Goal: Task Accomplishment & Management: Manage account settings

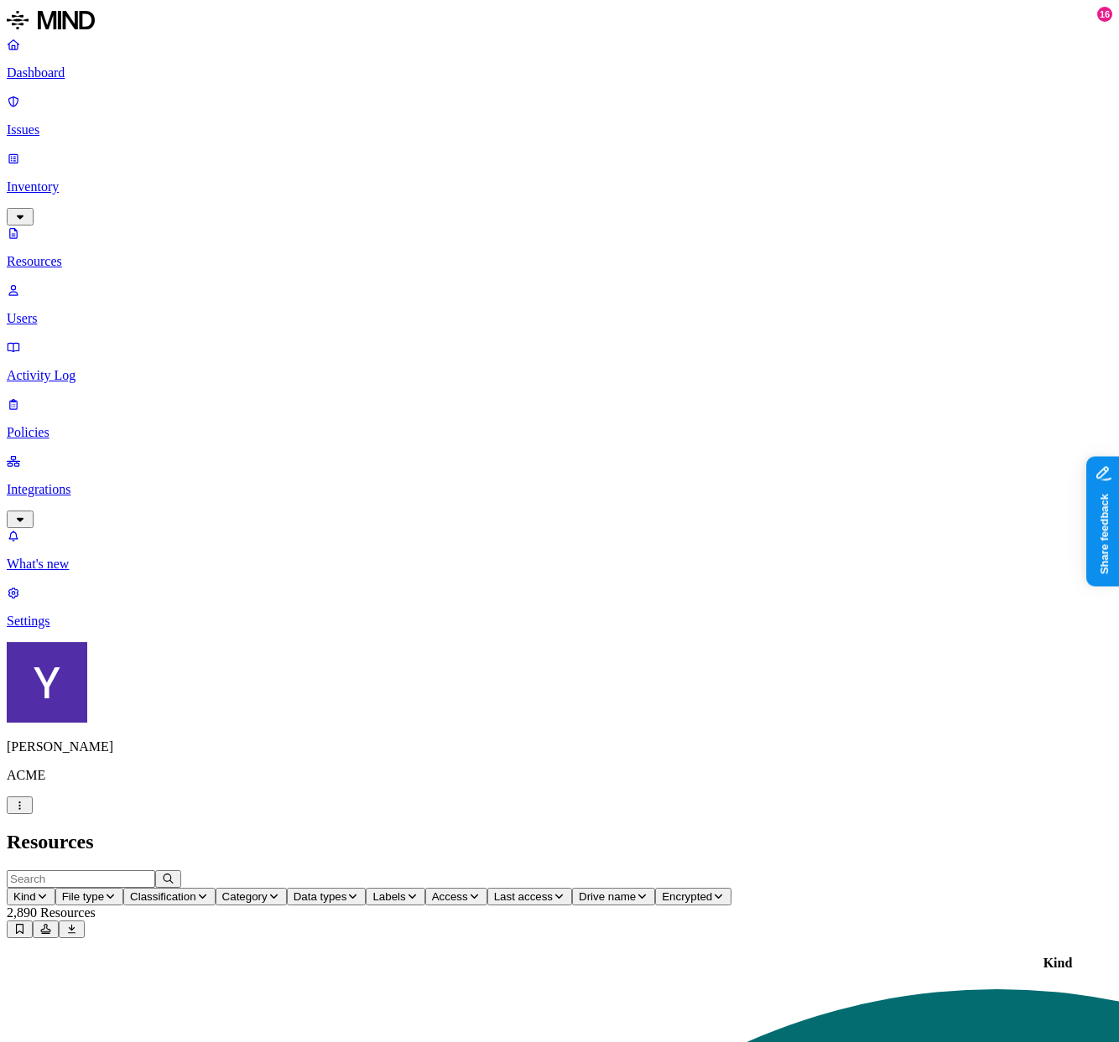
scroll to position [40, 0]
click at [419, 870] on div "Kind File type Classification Category Data types Labels Access Last access Dri…" at bounding box center [559, 887] width 1105 height 35
click at [59, 122] on p "Issues" at bounding box center [559, 129] width 1105 height 15
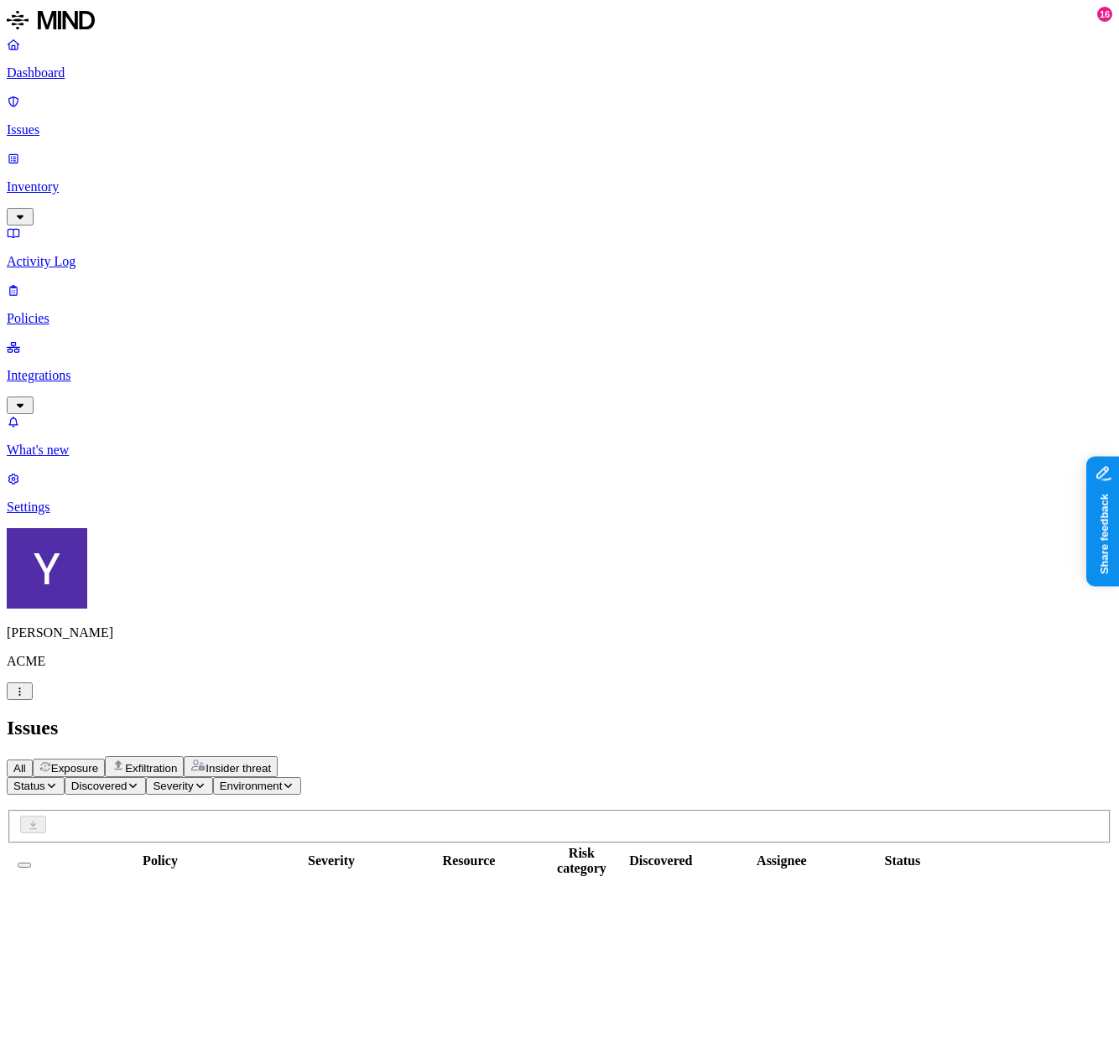
click at [177, 762] on span "Exfiltration" at bounding box center [151, 768] width 52 height 13
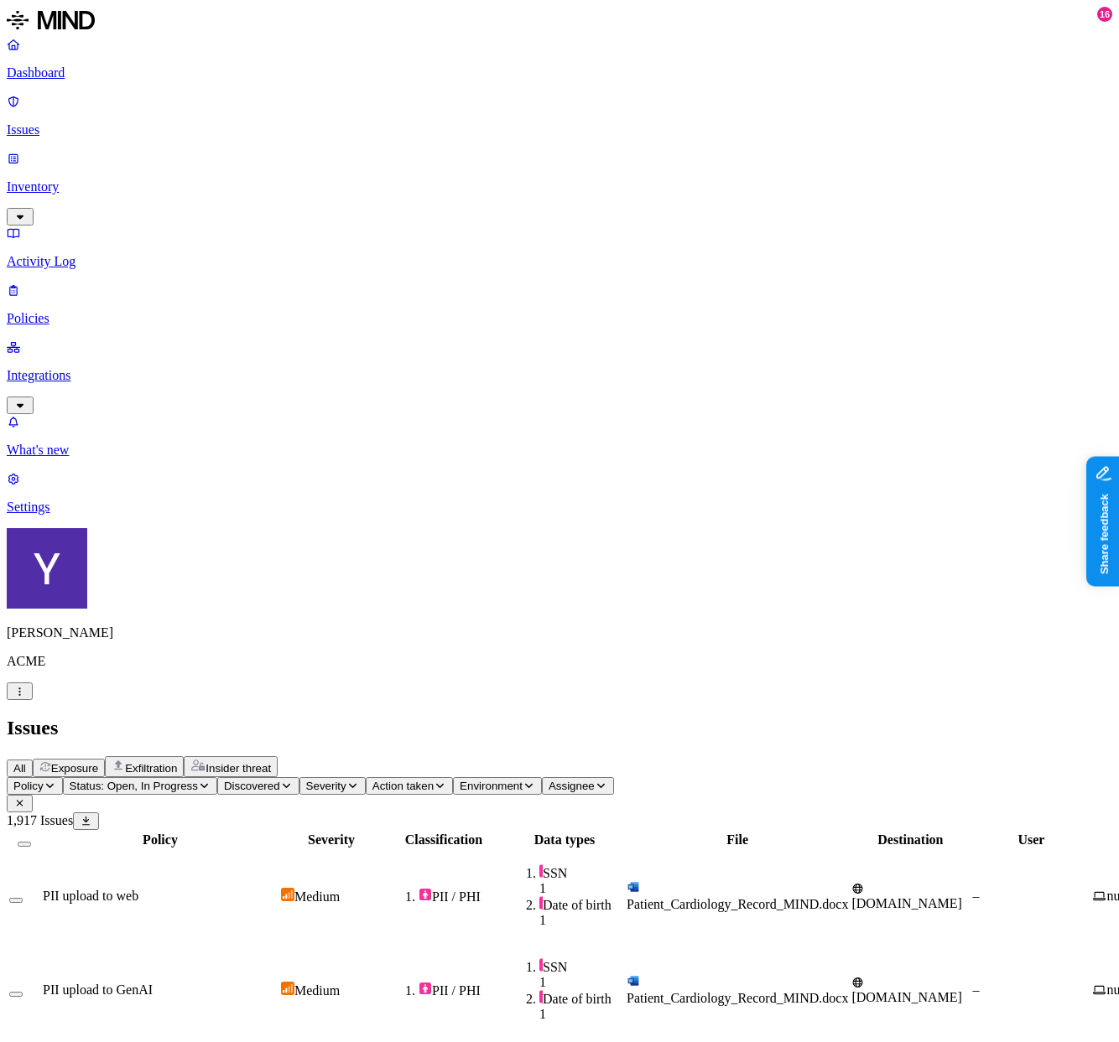
scroll to position [170, 657]
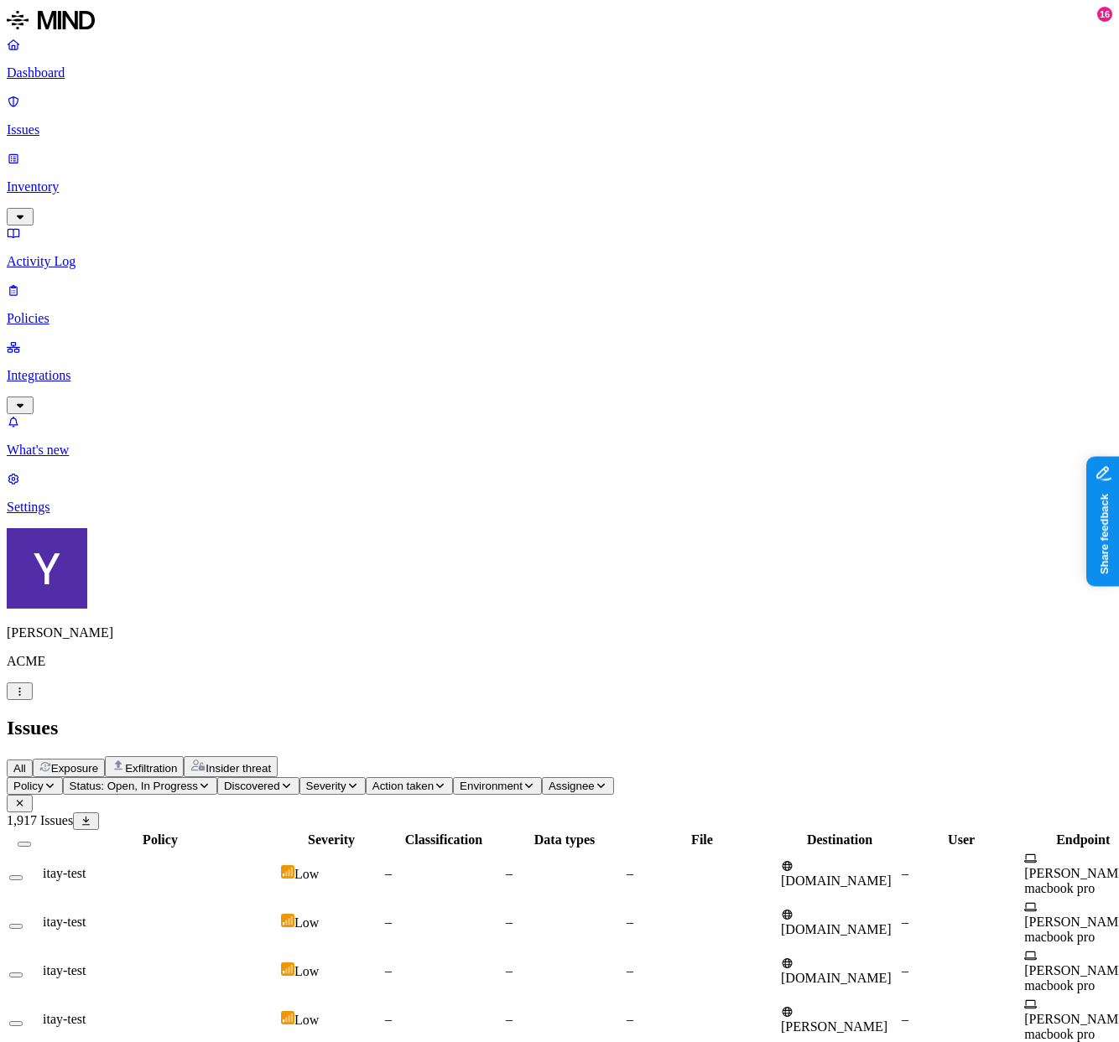
click at [236, 756] on div "All Exposure Exfiltration Insider threat" at bounding box center [559, 766] width 1105 height 21
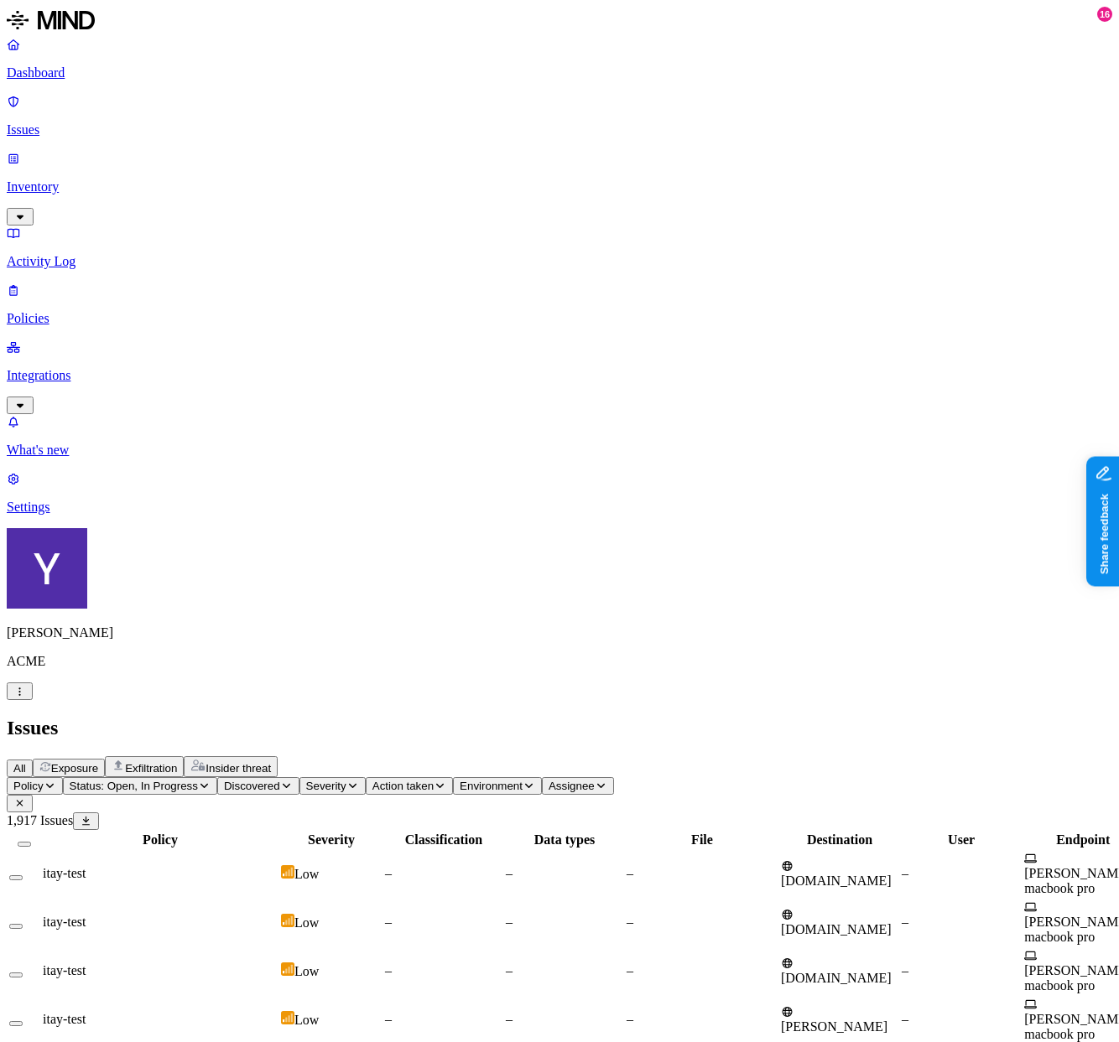
click at [232, 756] on div "All Exposure Exfiltration Insider threat" at bounding box center [559, 766] width 1105 height 21
click at [26, 762] on span "All" at bounding box center [19, 768] width 13 height 13
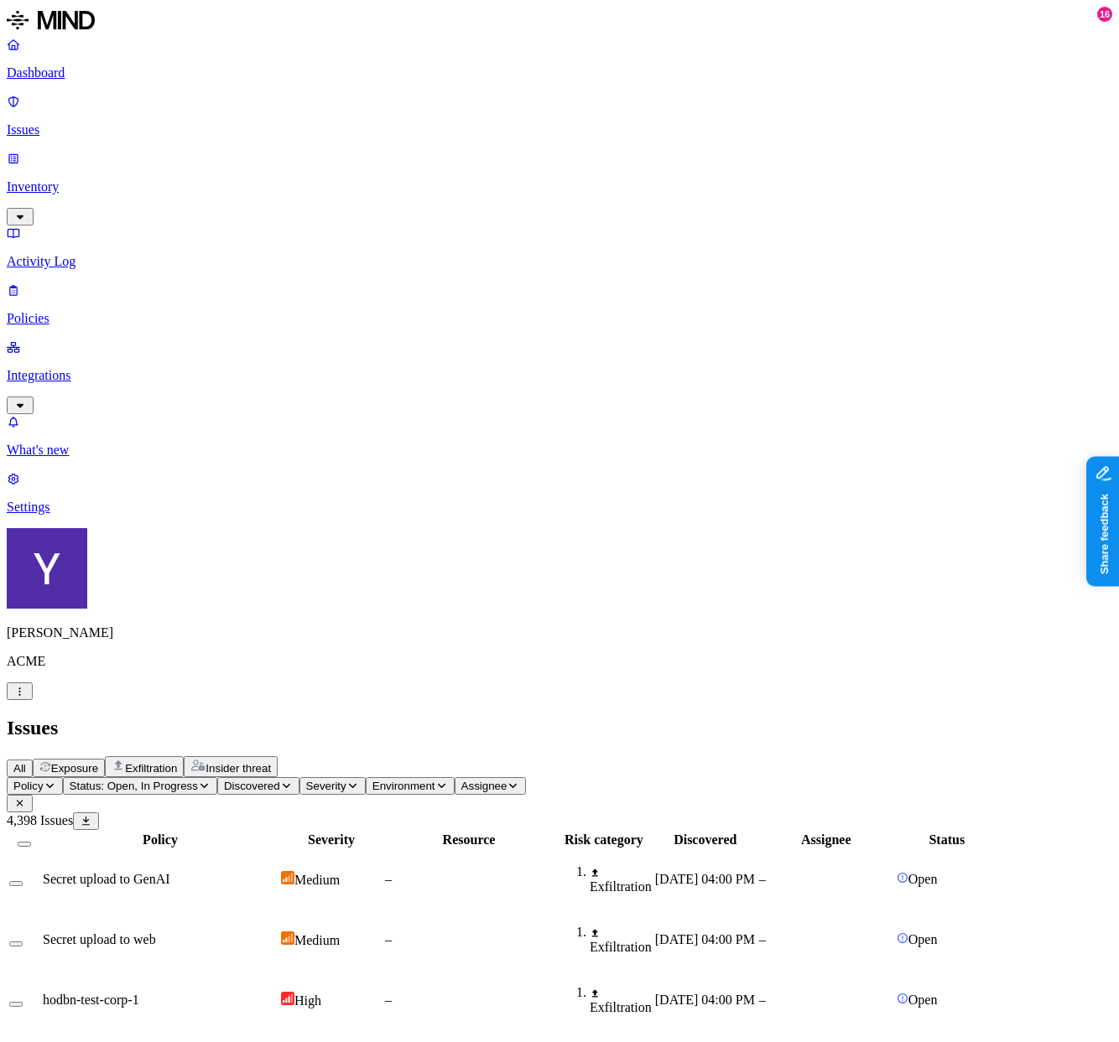
click at [382, 971] on td "High" at bounding box center [331, 1000] width 102 height 59
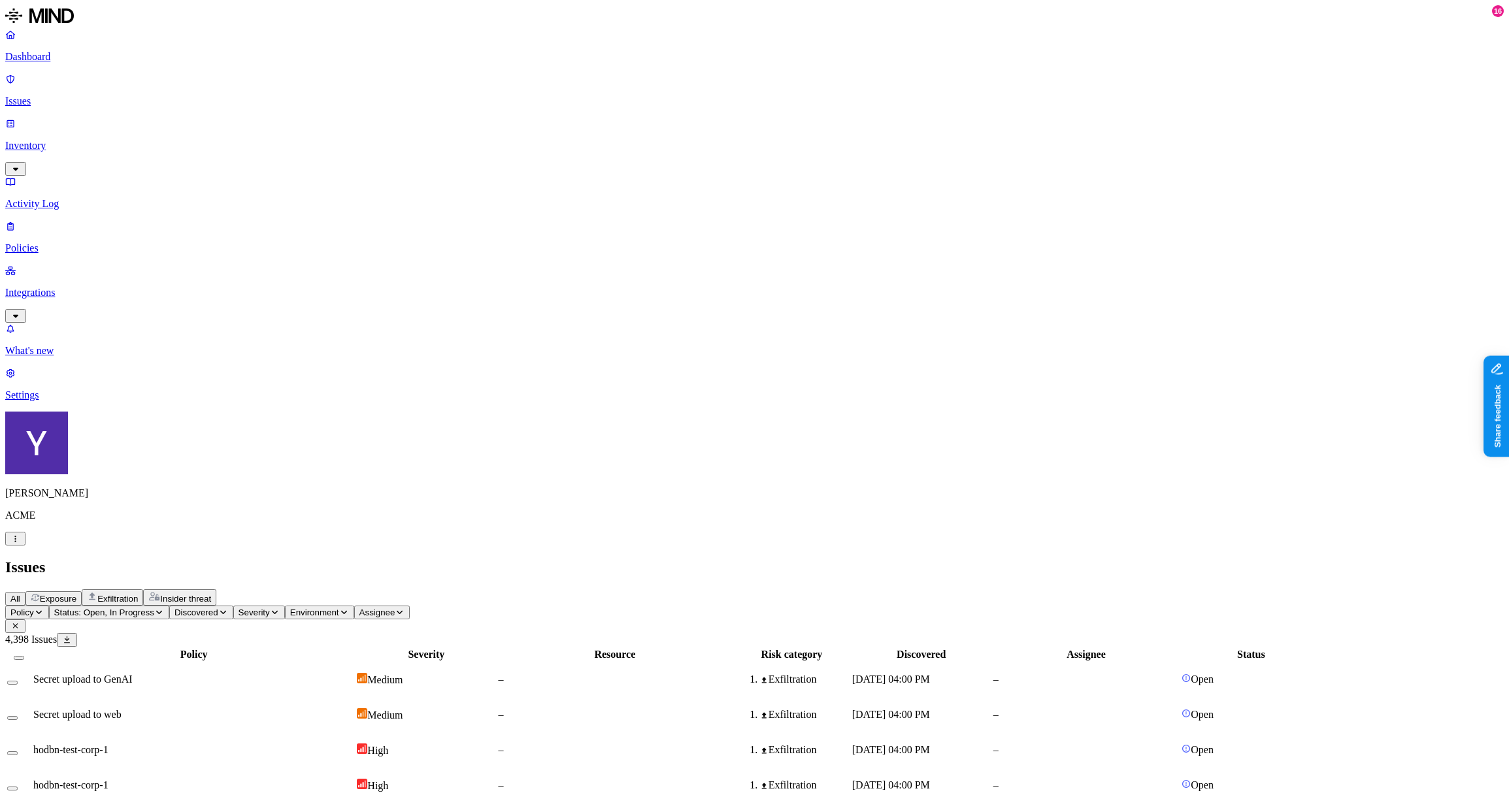
scroll to position [132, 0]
click at [395, 608] on span "Assignee" at bounding box center [377, 613] width 36 height 10
type input "hod"
click at [570, 158] on div "[EMAIL_ADDRESS][DOMAIN_NAME]" at bounding box center [608, 148] width 128 height 23
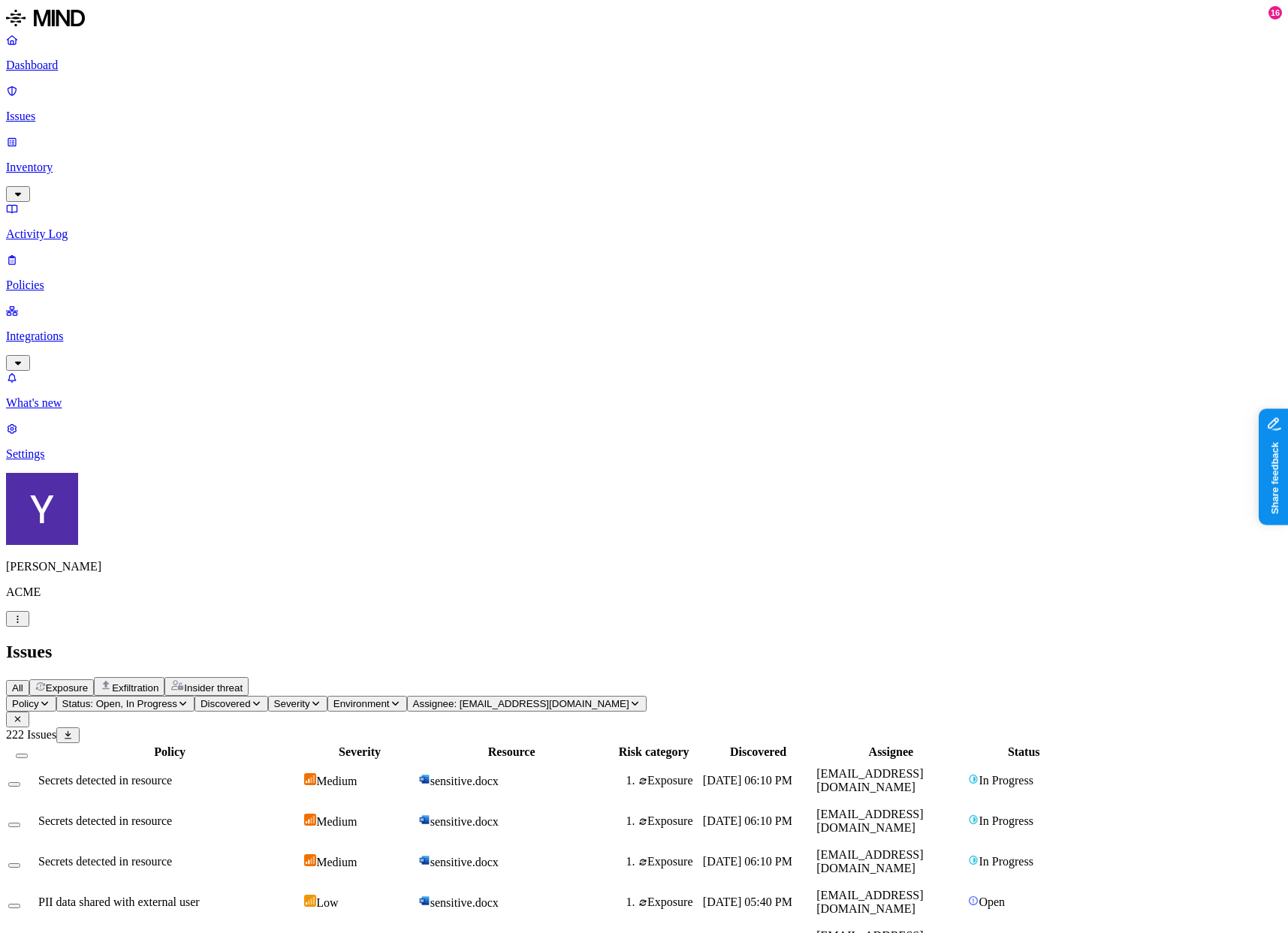
click at [159, 682] on span "Exfiltration" at bounding box center [135, 688] width 47 height 12
